Goal: Task Accomplishment & Management: Use online tool/utility

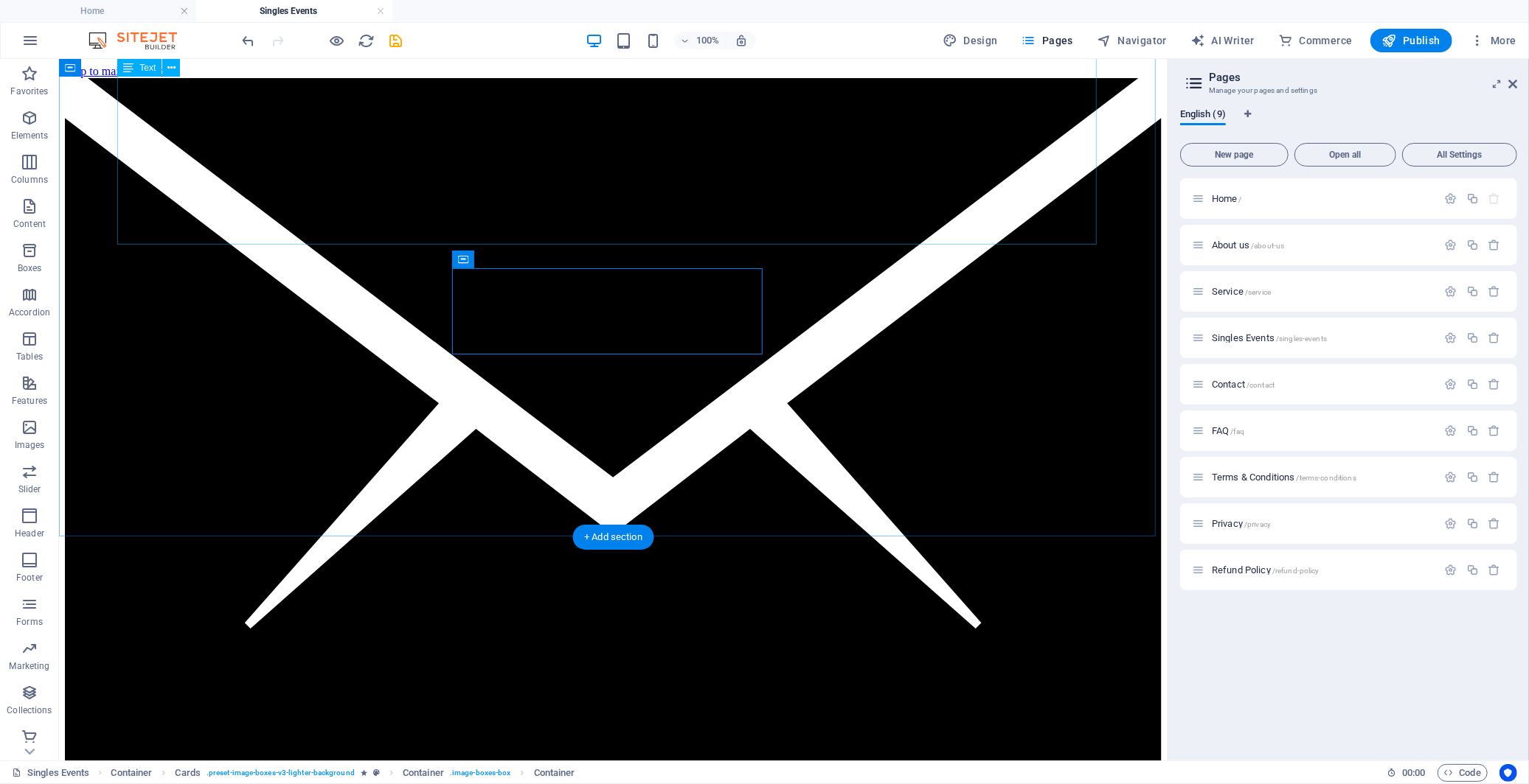
scroll to position [819, 0]
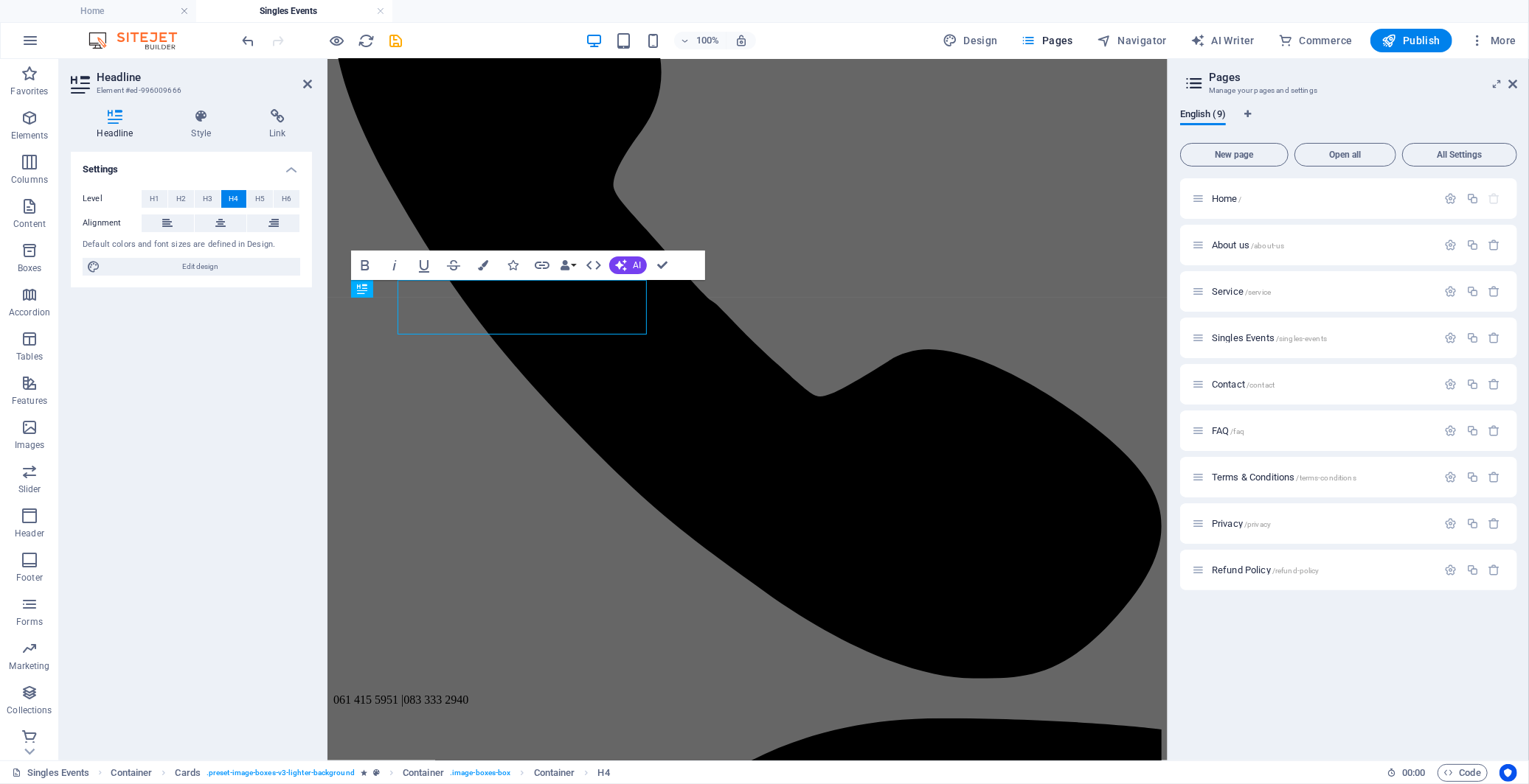
click at [259, 314] on div "Settings Level H1 H2 H3 H4 H5 H6 Alignment Default colors and font sizes are de…" at bounding box center [192, 450] width 241 height 597
copy h4 "Game Night Connections | [PERSON_NAME]"
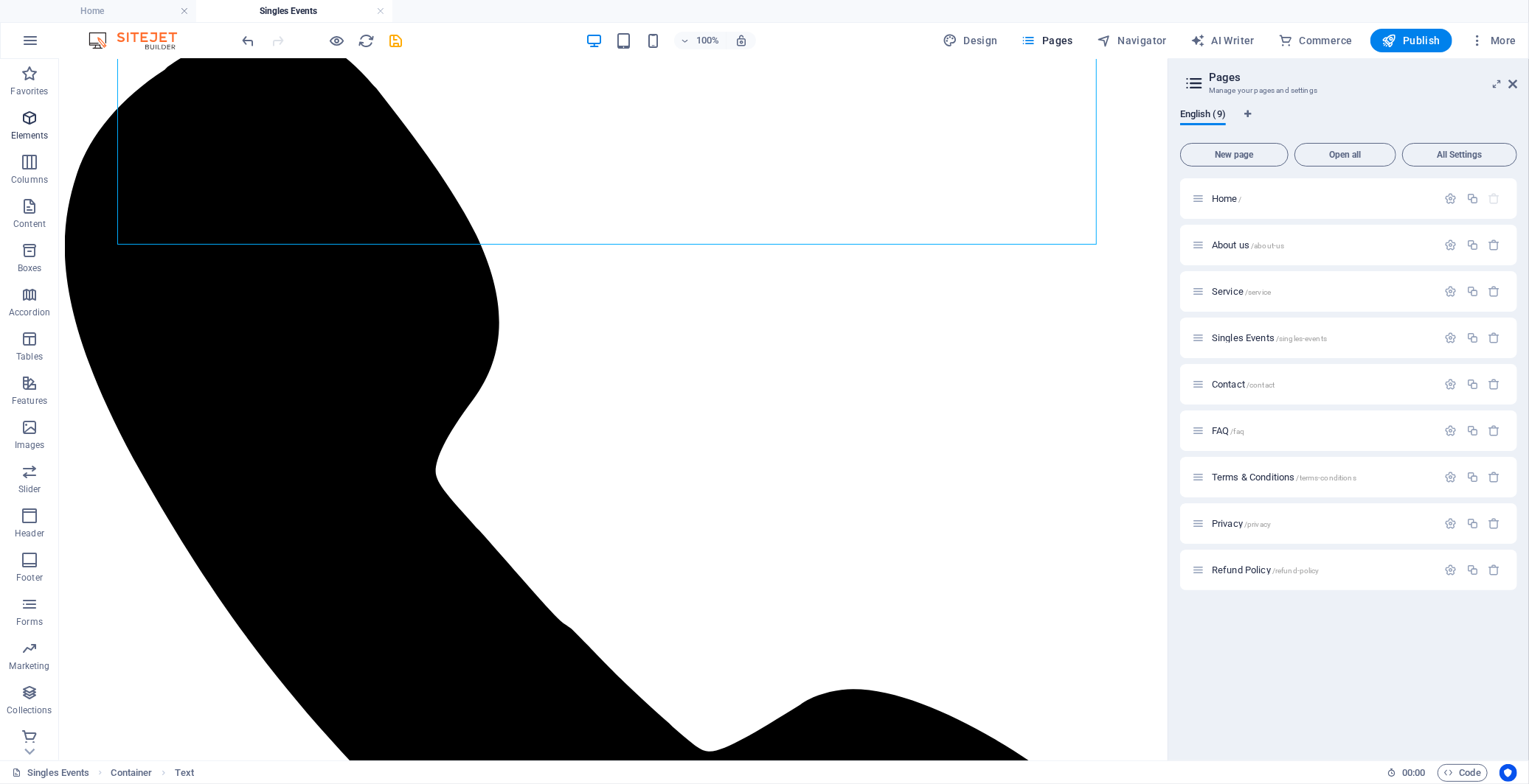
click at [32, 112] on icon "button" at bounding box center [29, 118] width 18 height 18
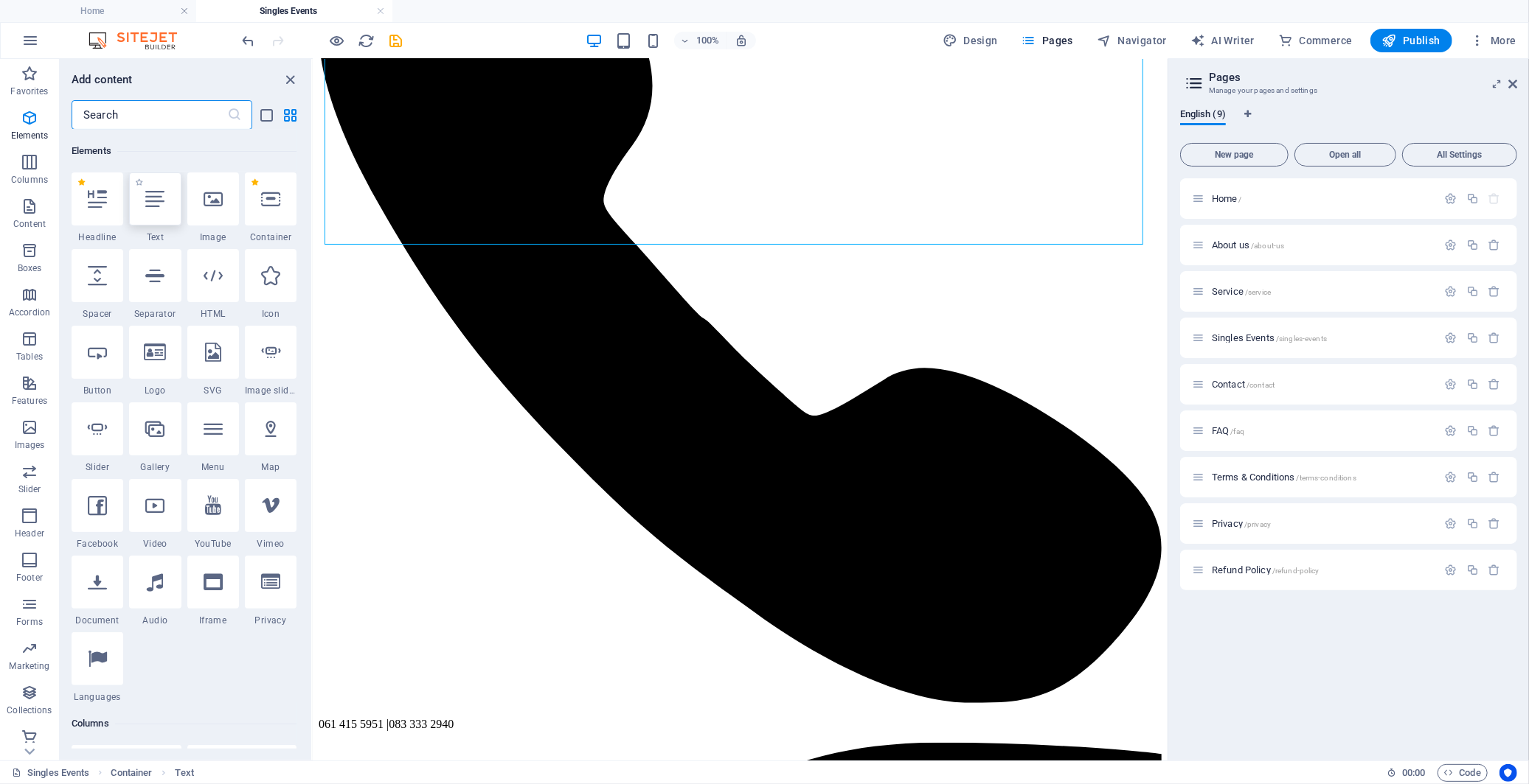
scroll to position [157, 0]
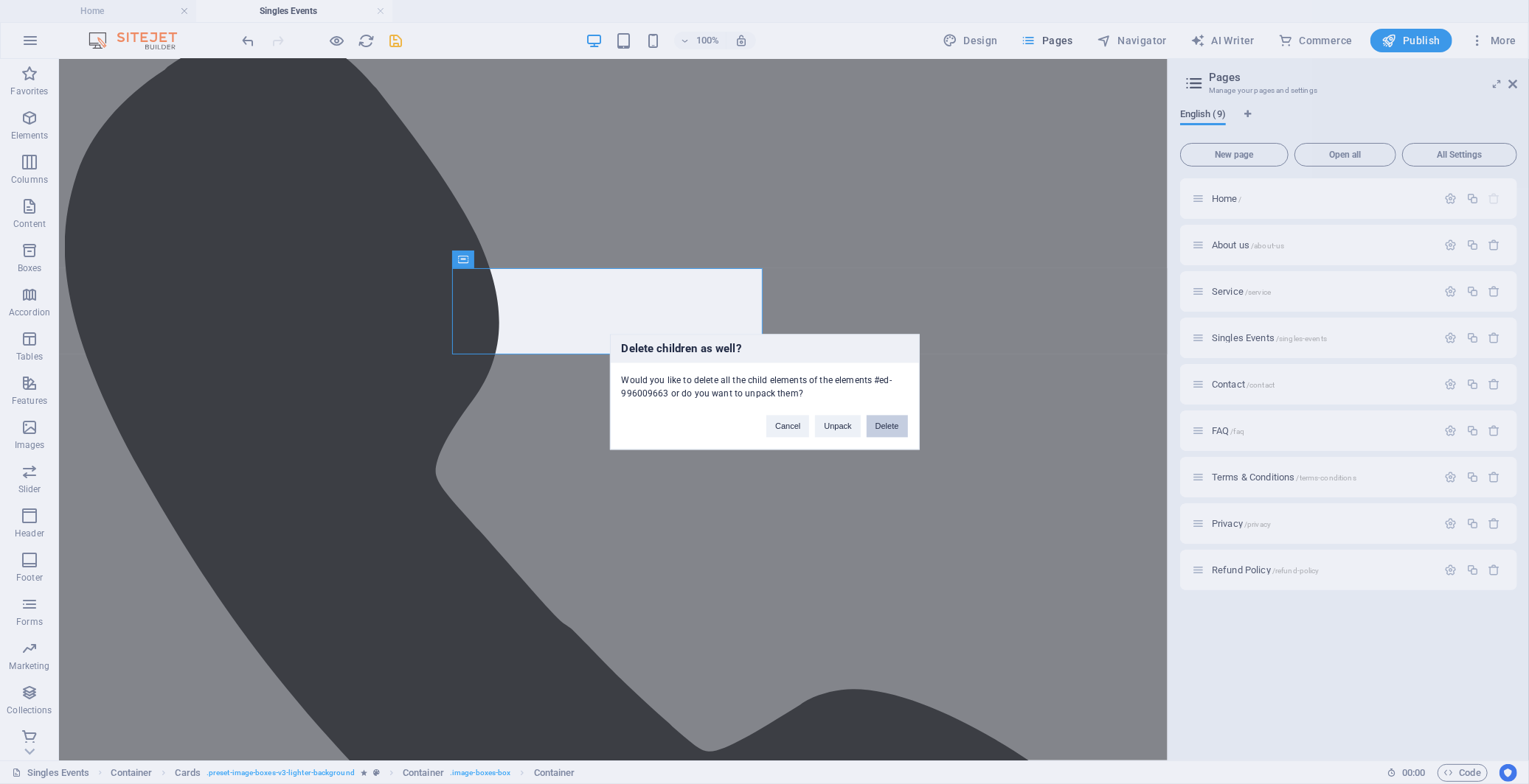
click at [877, 434] on button "Delete" at bounding box center [887, 426] width 42 height 22
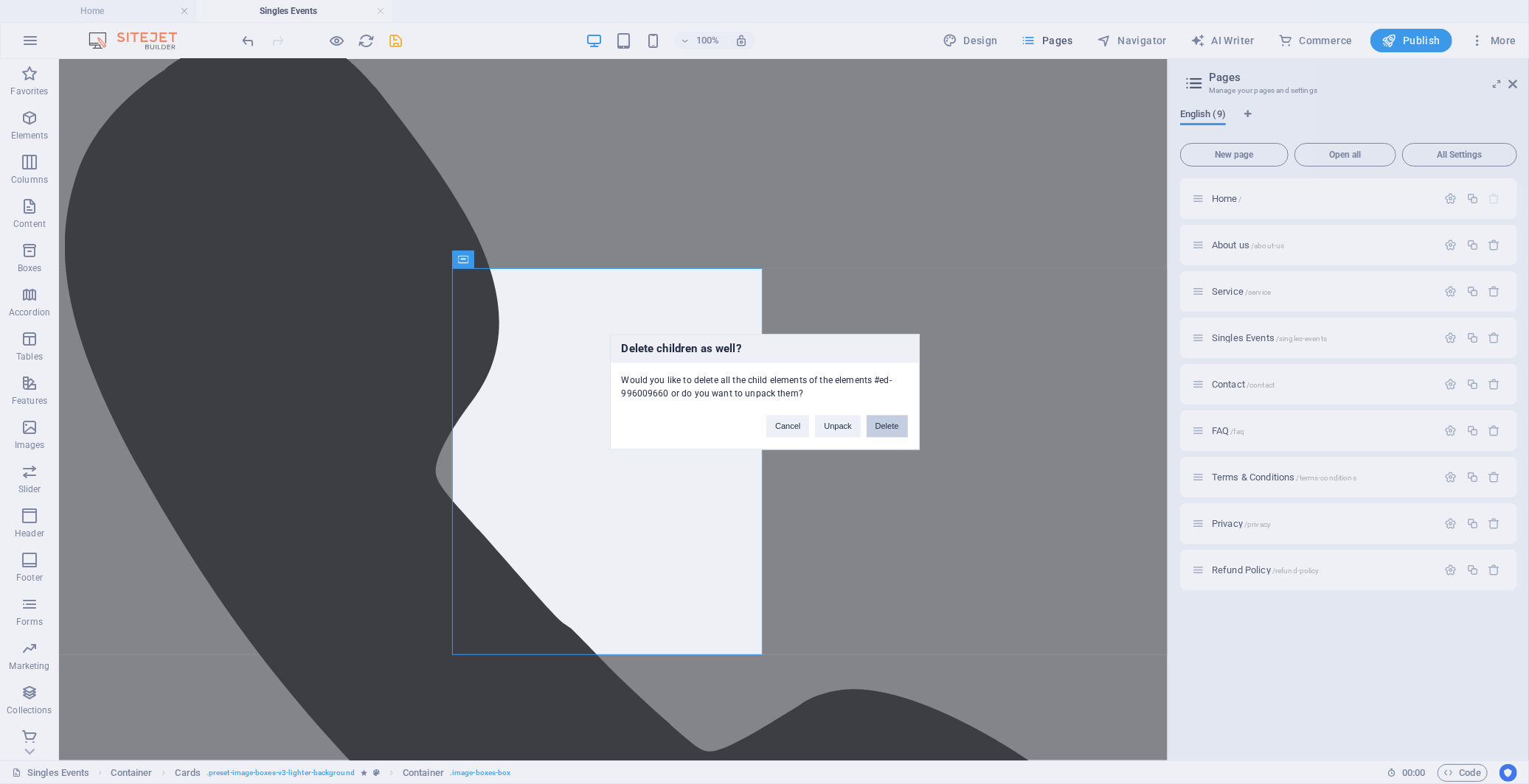
click at [898, 435] on button "Delete" at bounding box center [887, 426] width 42 height 22
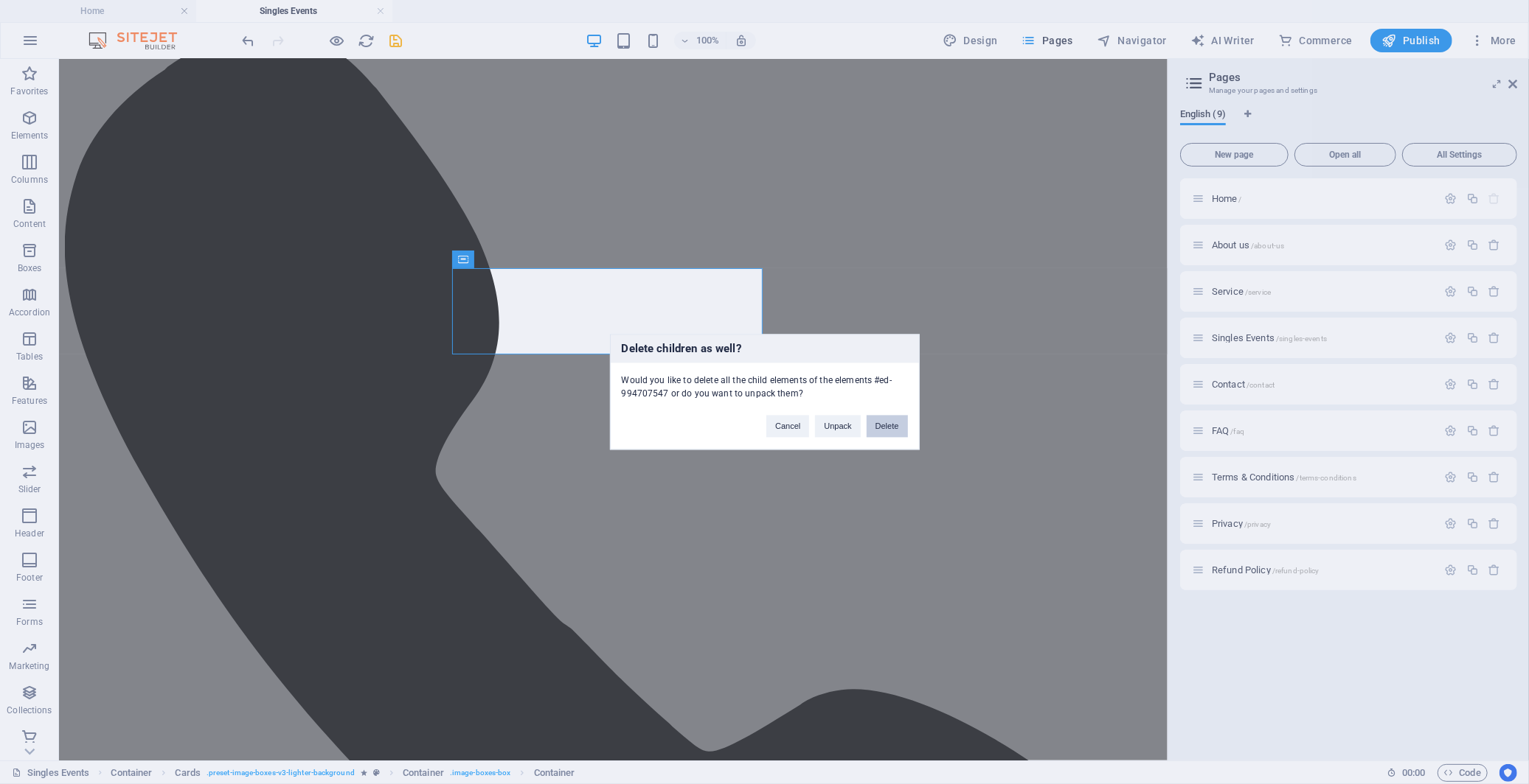
drag, startPoint x: 900, startPoint y: 430, endPoint x: 607, endPoint y: 393, distance: 295.3
click at [900, 430] on button "Delete" at bounding box center [887, 426] width 42 height 22
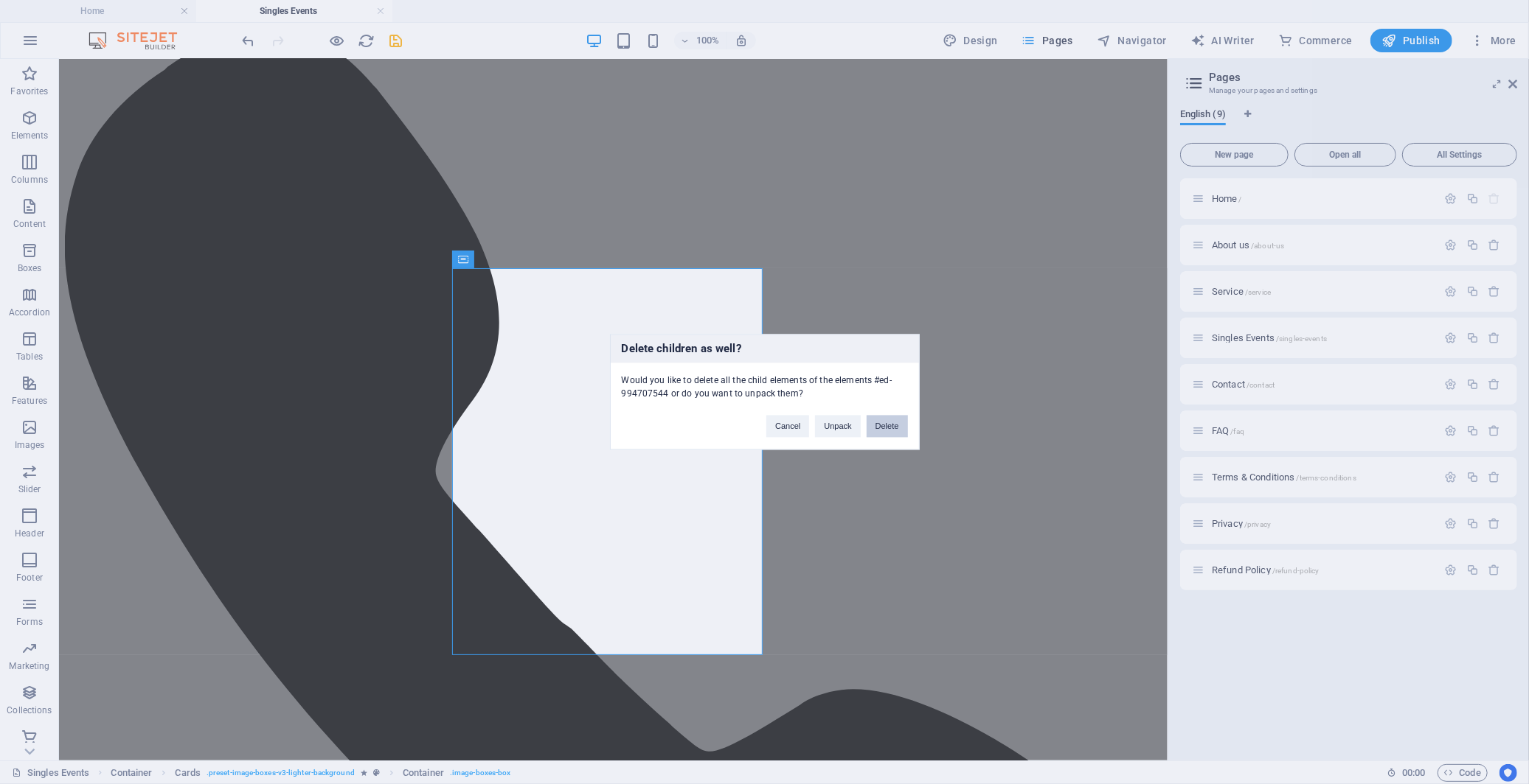
click at [873, 429] on button "Delete" at bounding box center [887, 426] width 42 height 22
